Goal: Task Accomplishment & Management: Manage account settings

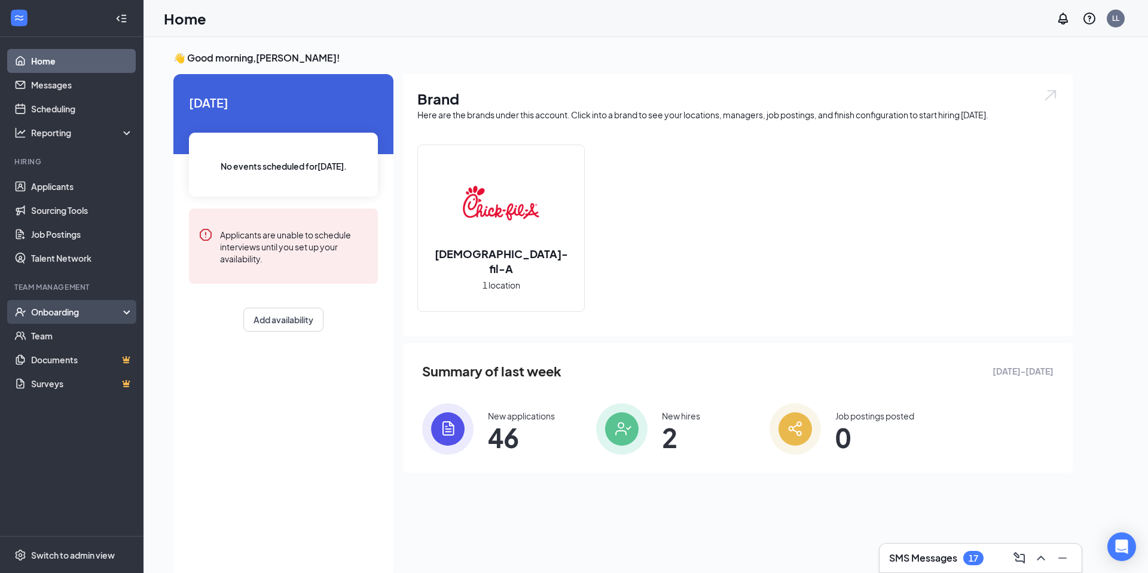
click at [56, 318] on div "Onboarding" at bounding box center [72, 312] width 144 height 24
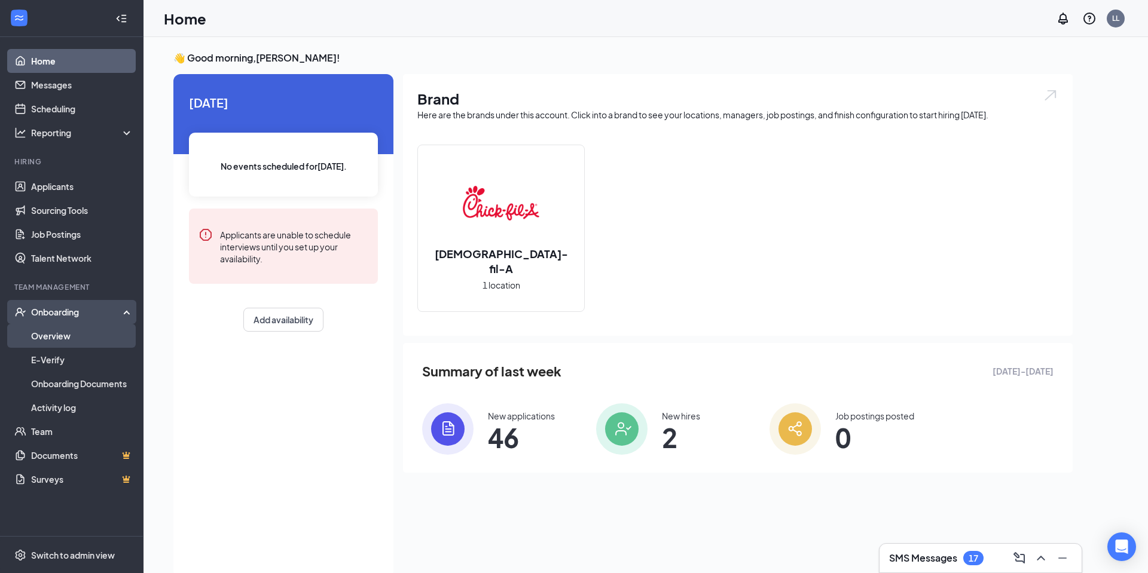
click at [51, 339] on link "Overview" at bounding box center [82, 336] width 102 height 24
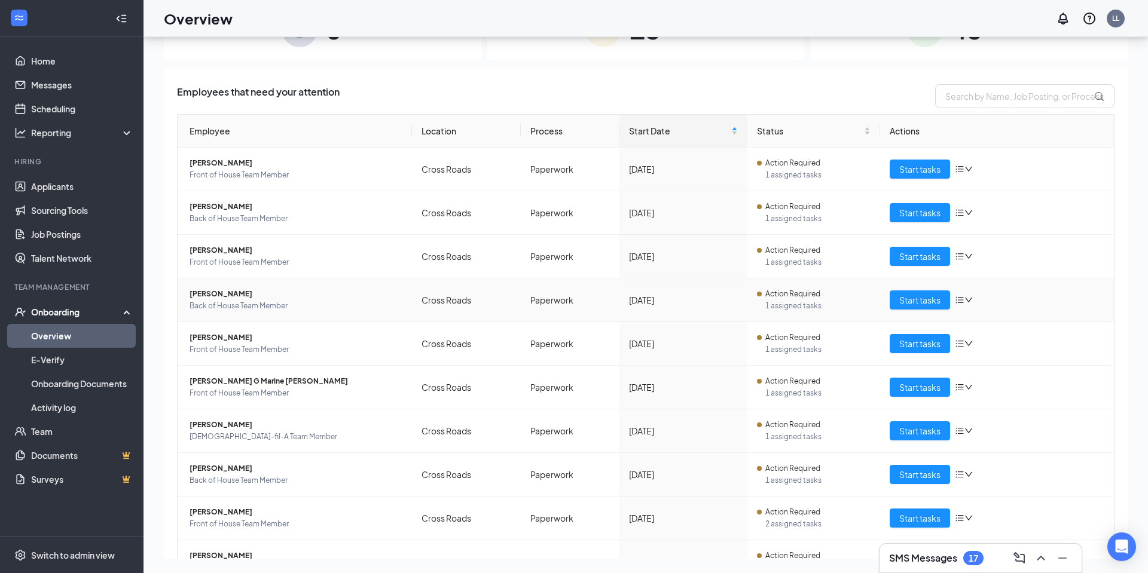
scroll to position [106, 0]
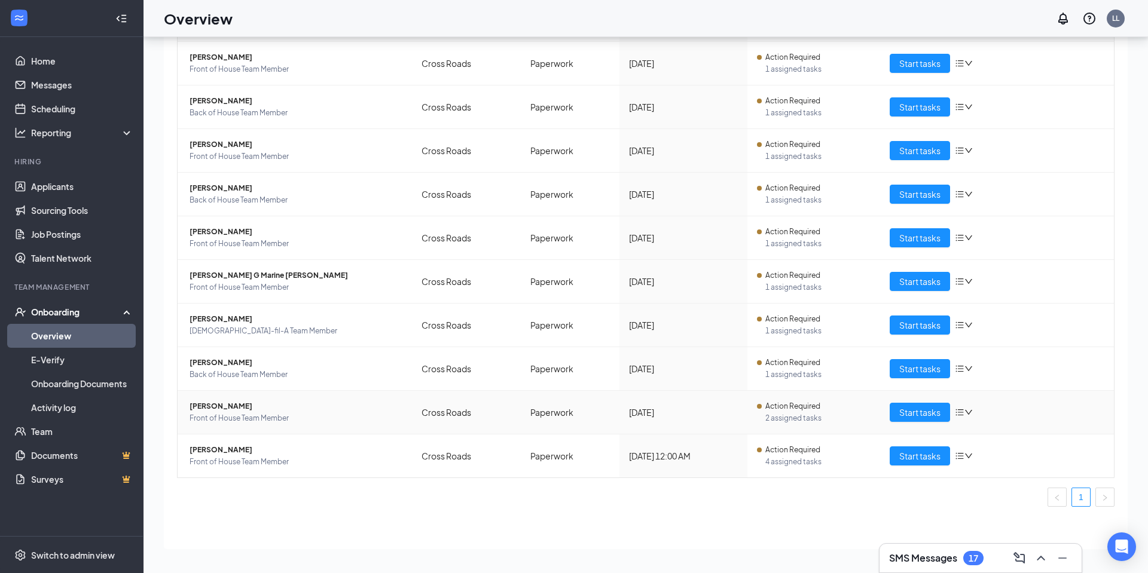
click at [218, 408] on span "[PERSON_NAME]" at bounding box center [296, 407] width 213 height 12
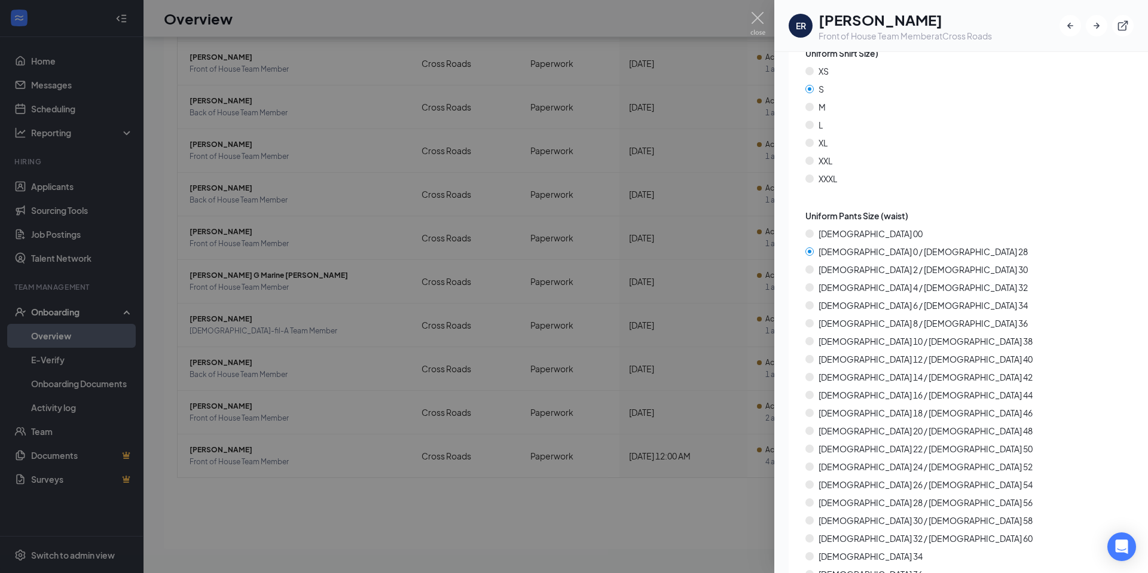
scroll to position [1731, 0]
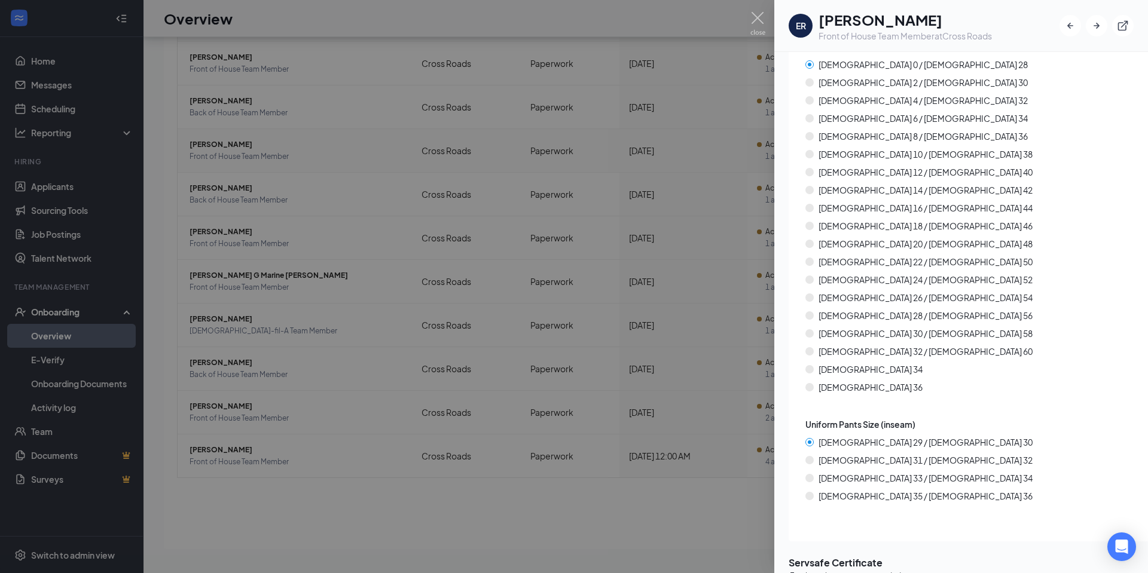
click at [732, 514] on div at bounding box center [574, 286] width 1148 height 573
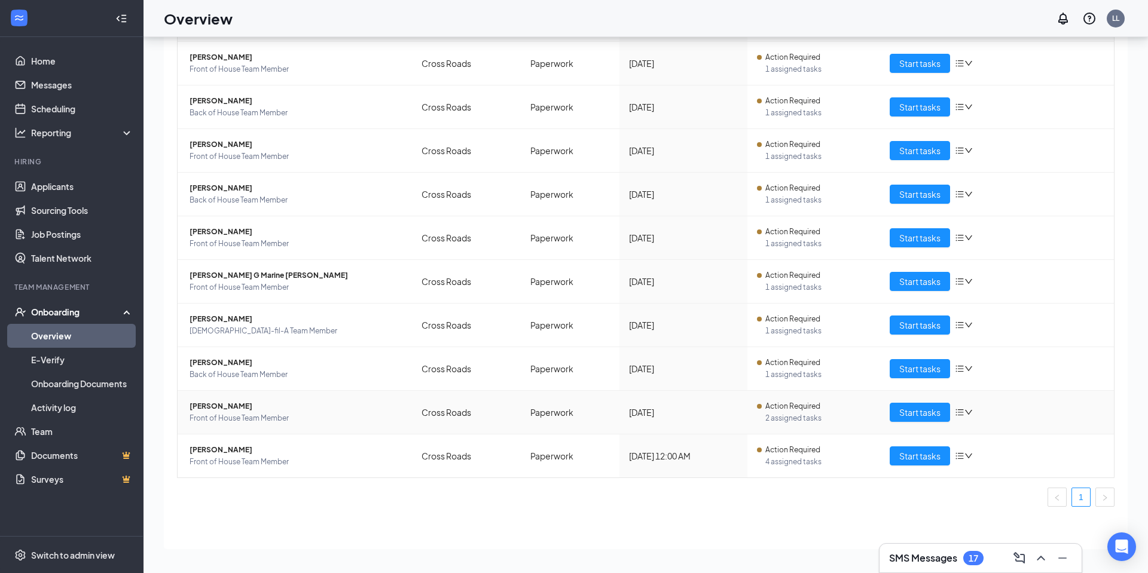
click at [202, 406] on span "[PERSON_NAME]" at bounding box center [296, 407] width 213 height 12
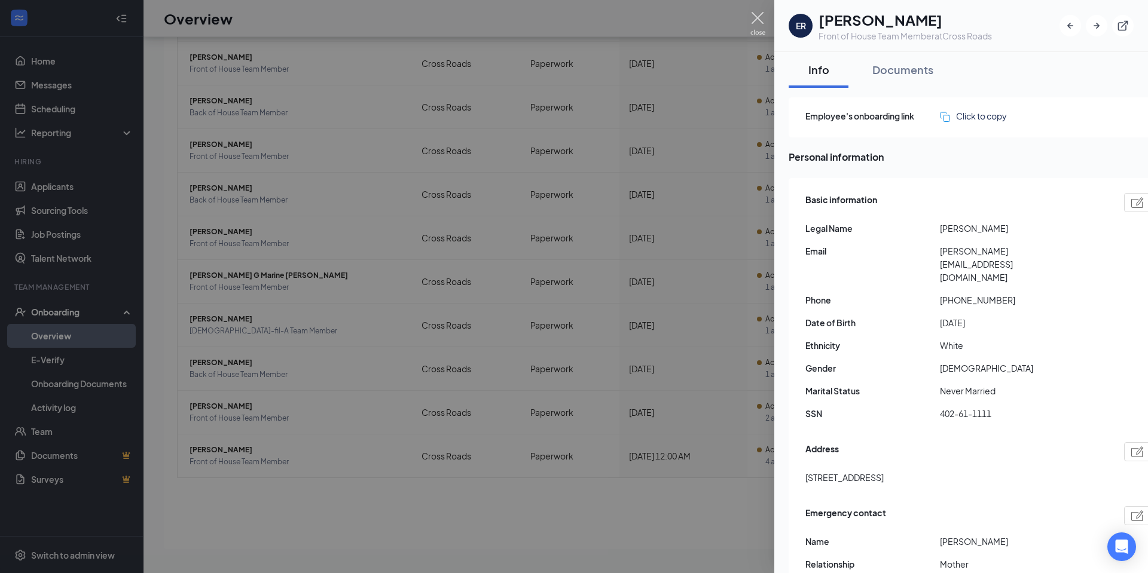
click at [755, 12] on img at bounding box center [757, 23] width 15 height 23
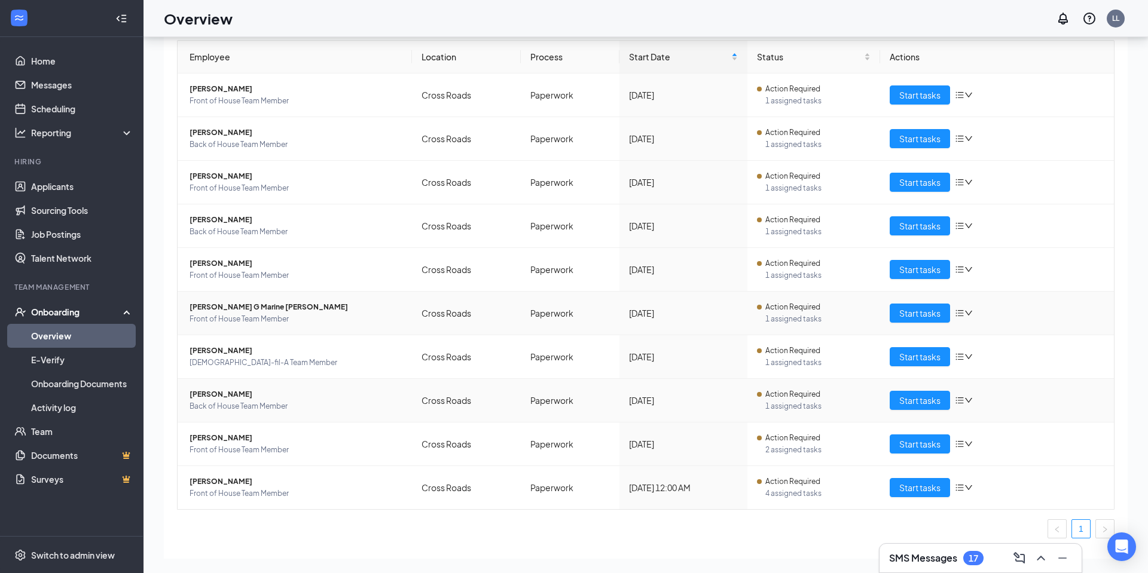
scroll to position [106, 0]
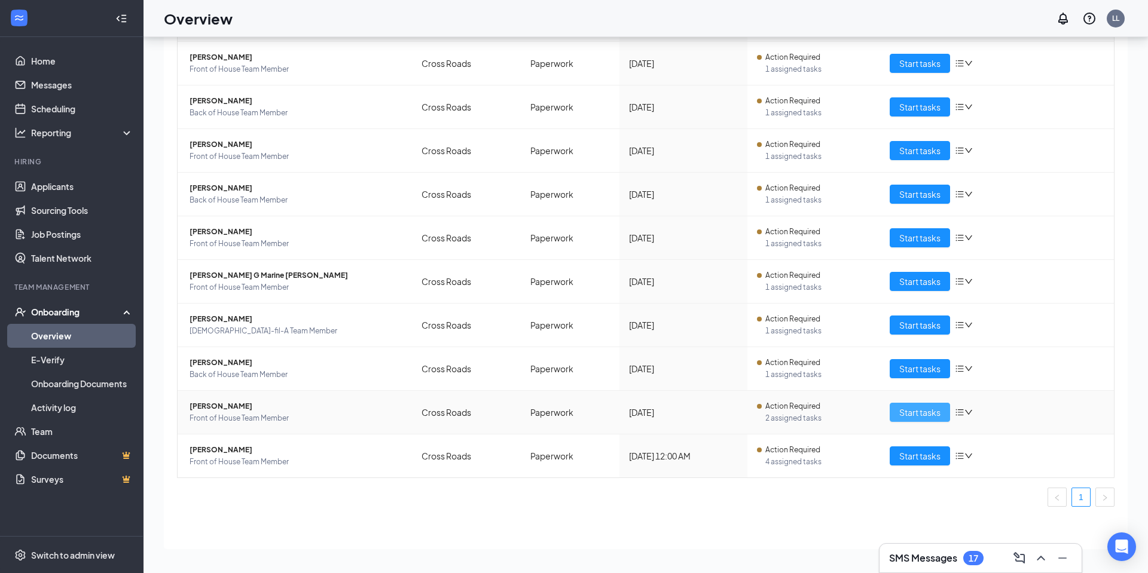
click at [907, 409] on span "Start tasks" at bounding box center [919, 412] width 41 height 13
